Goal: Task Accomplishment & Management: Manage account settings

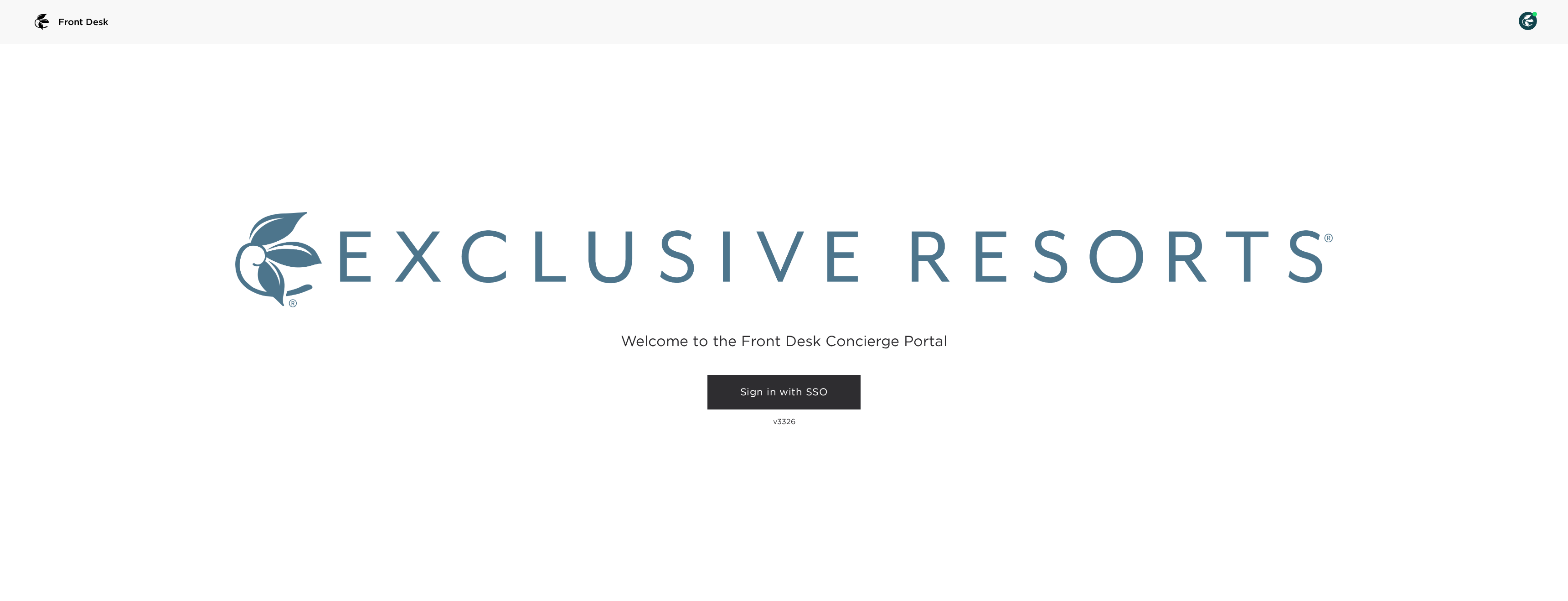
click at [752, 399] on link "Sign in with SSO" at bounding box center [784, 392] width 153 height 35
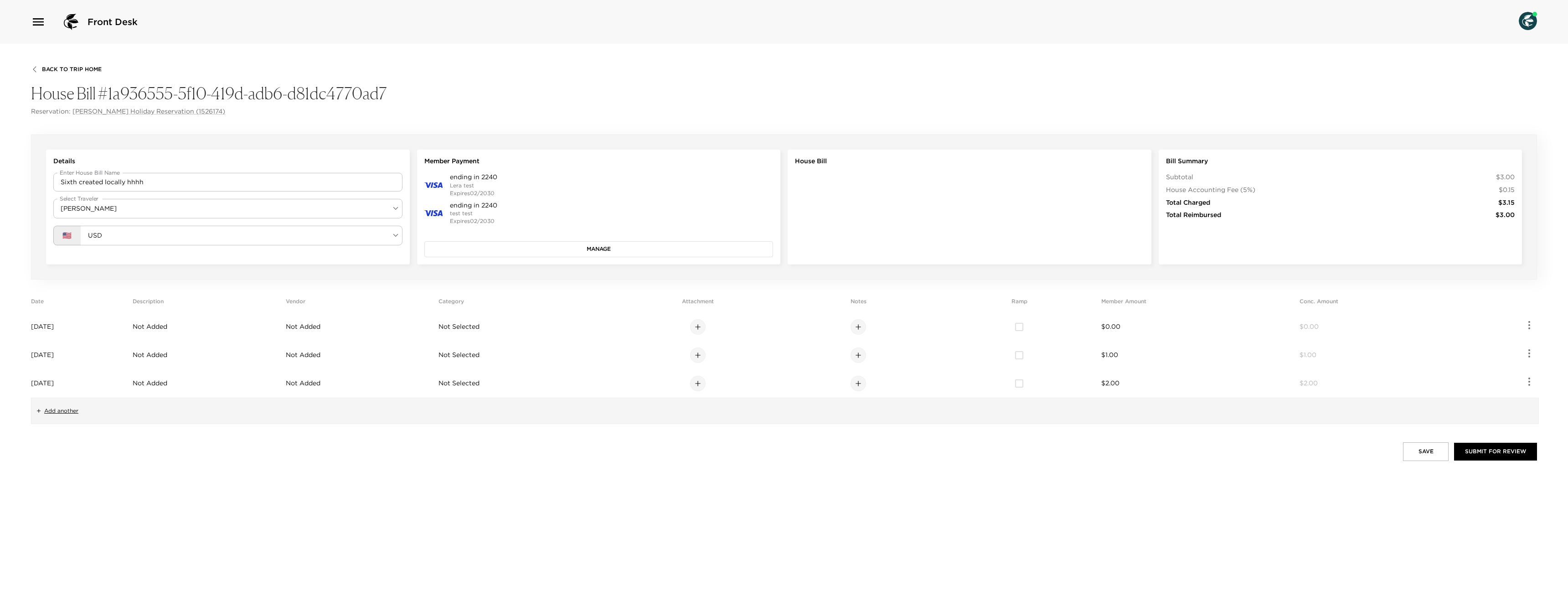
click at [525, 249] on button "Manage" at bounding box center [599, 248] width 349 height 15
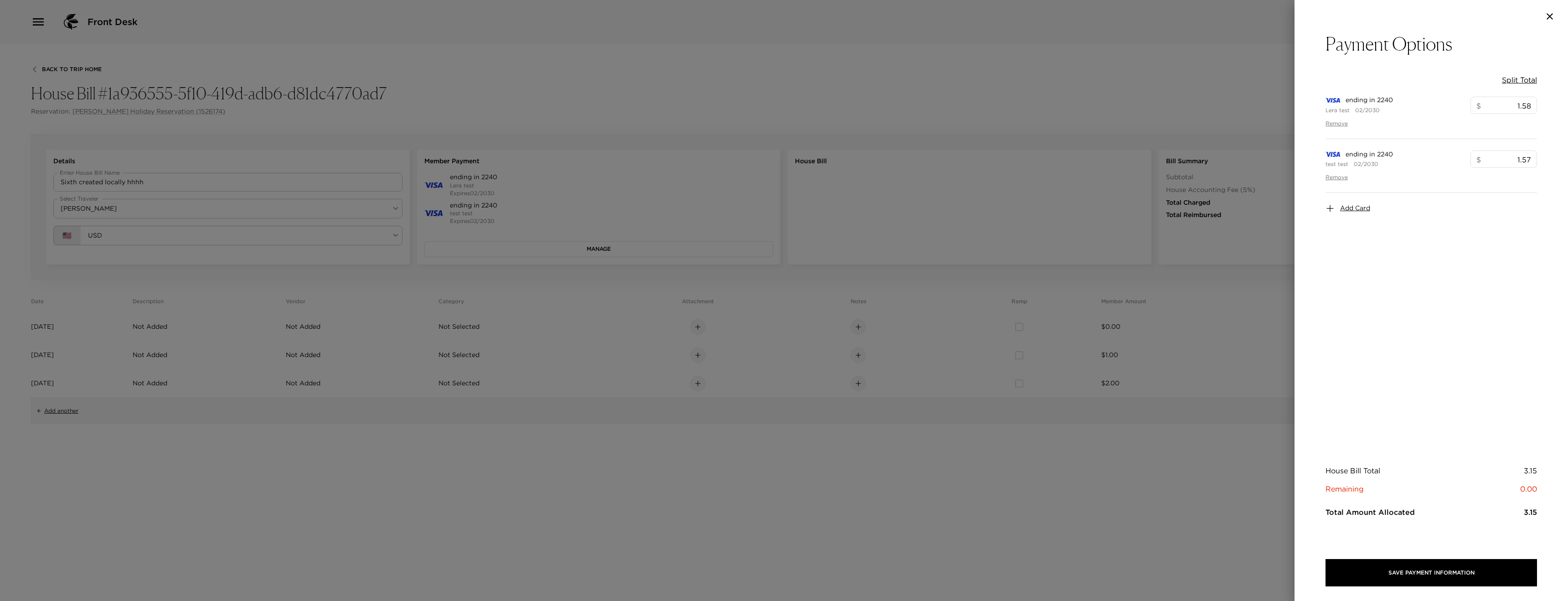
click at [1357, 204] on span "Add Card" at bounding box center [1355, 208] width 30 height 9
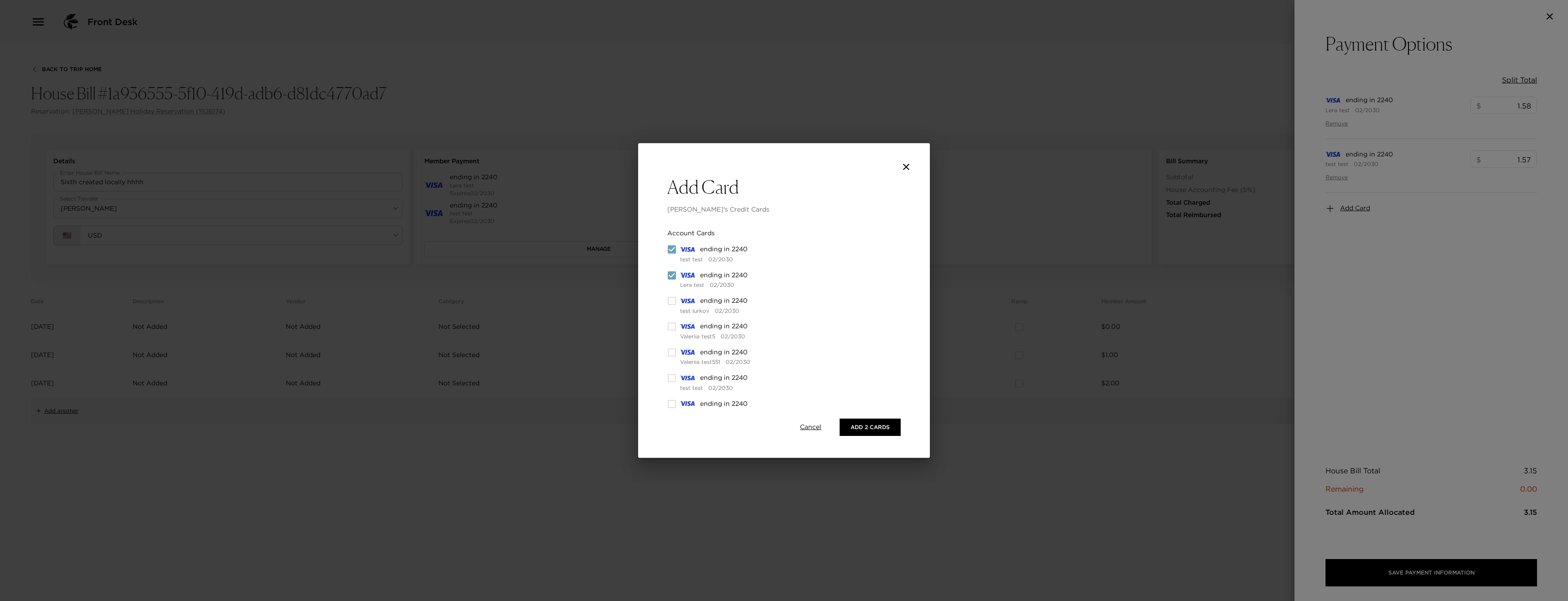
drag, startPoint x: 703, startPoint y: 345, endPoint x: 700, endPoint y: 355, distance: 10.4
click at [703, 345] on div "Account Cards ending in 2240 test test 02/2030 ending in 2240 Lera test 02/2030…" at bounding box center [735, 432] width 136 height 406
click at [700, 355] on span "ending in 2240" at bounding box center [724, 352] width 47 height 9
click at [671, 325] on input "checkbox" at bounding box center [671, 326] width 9 height 9
checkbox input "true"
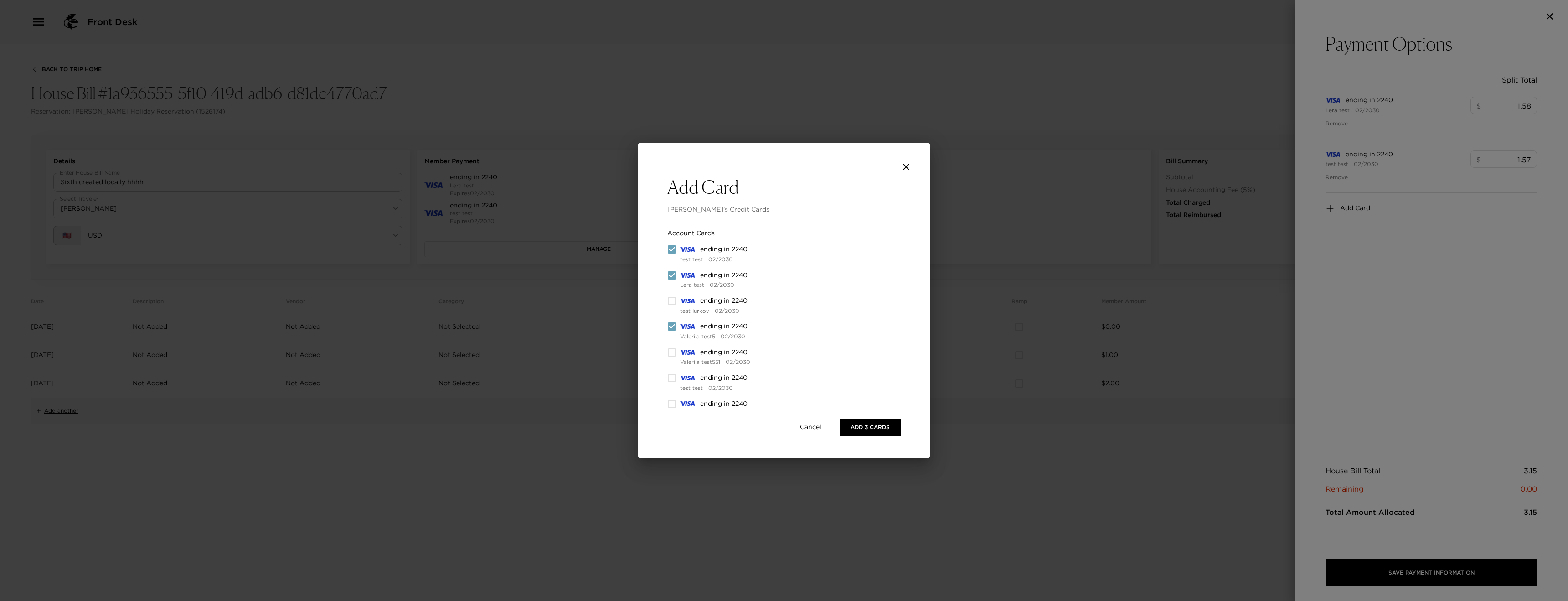
click at [670, 351] on input "checkbox" at bounding box center [671, 352] width 9 height 9
checkbox input "true"
click at [673, 341] on input "checkbox" at bounding box center [671, 339] width 9 height 9
checkbox input "true"
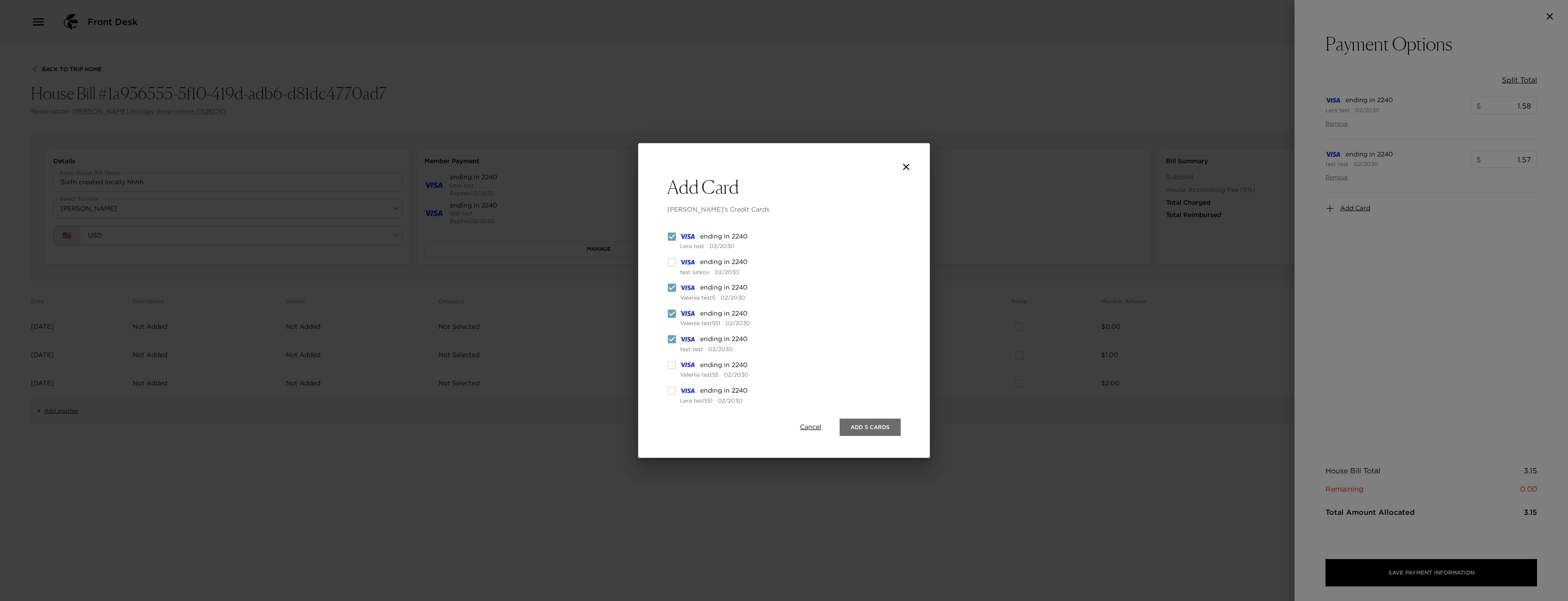
click at [881, 424] on button "Add 5 Cards" at bounding box center [870, 427] width 61 height 17
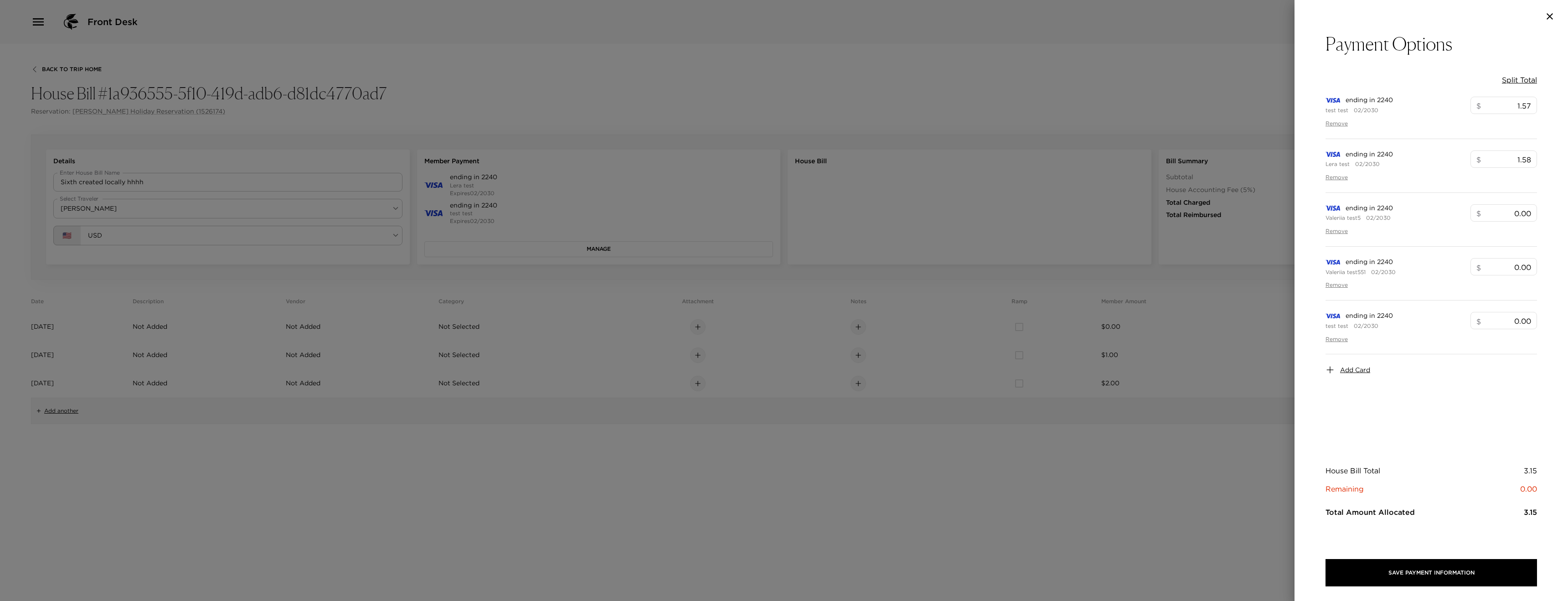
scroll to position [0, 0]
click at [886, 423] on div at bounding box center [784, 300] width 1568 height 601
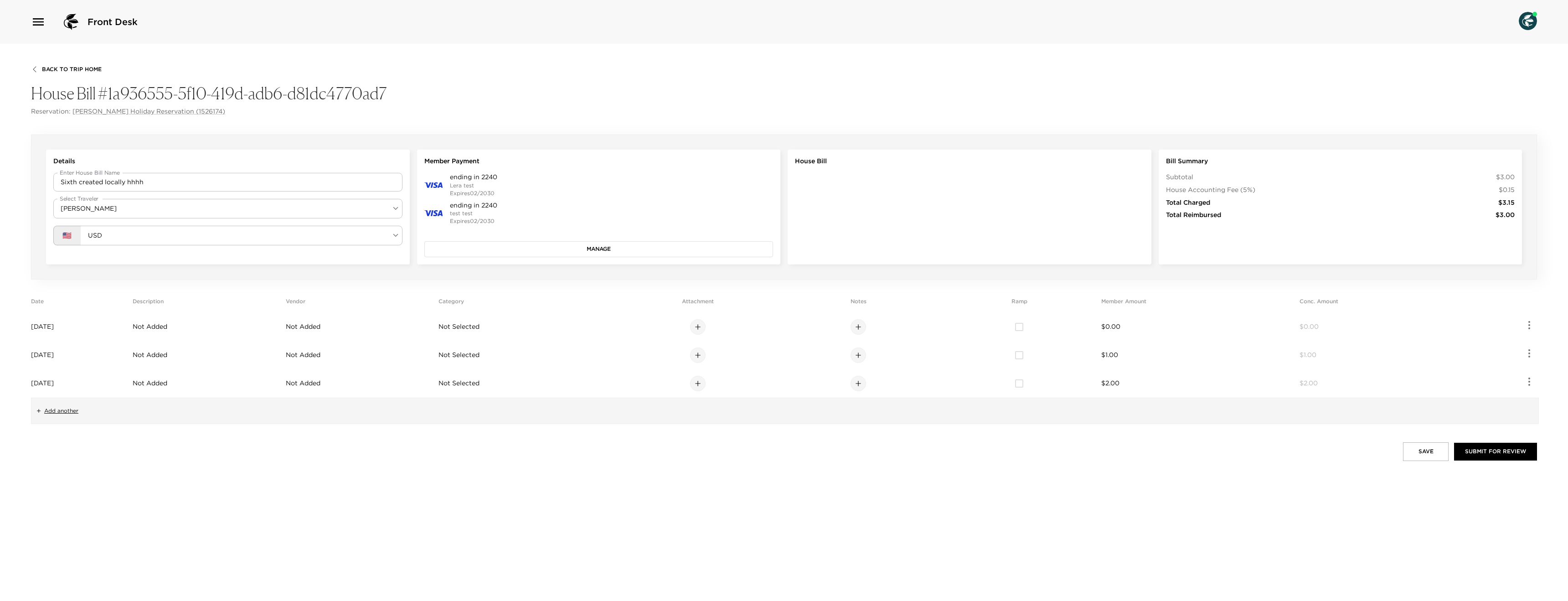
click at [629, 250] on button "Manage" at bounding box center [599, 248] width 349 height 15
